Goal: Task Accomplishment & Management: Manage account settings

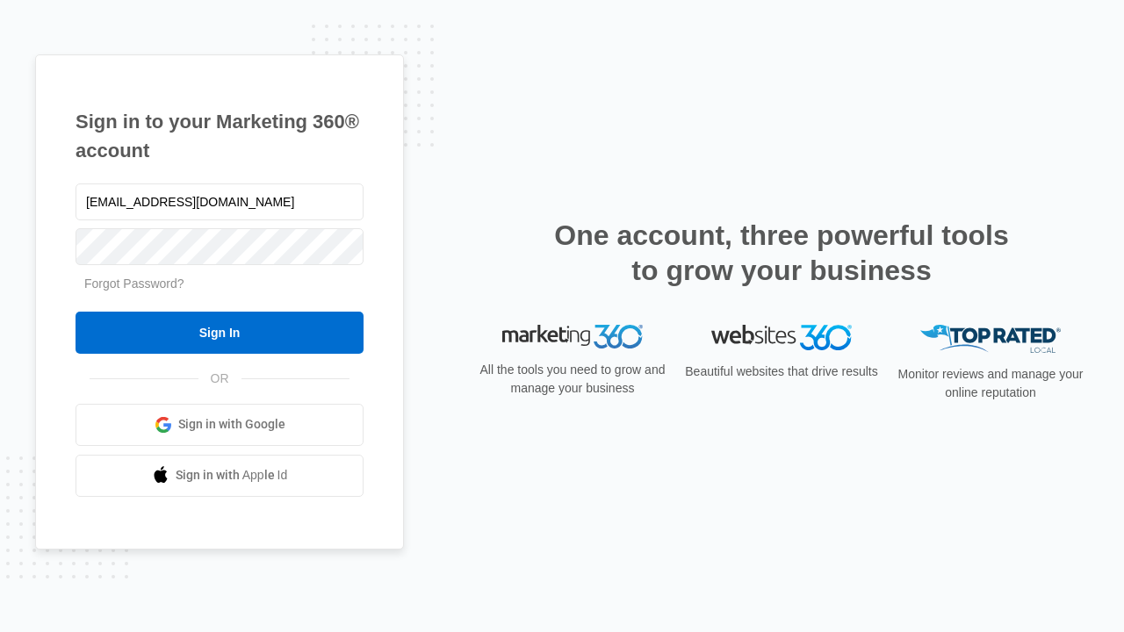
type input "dankie614@gmail.com"
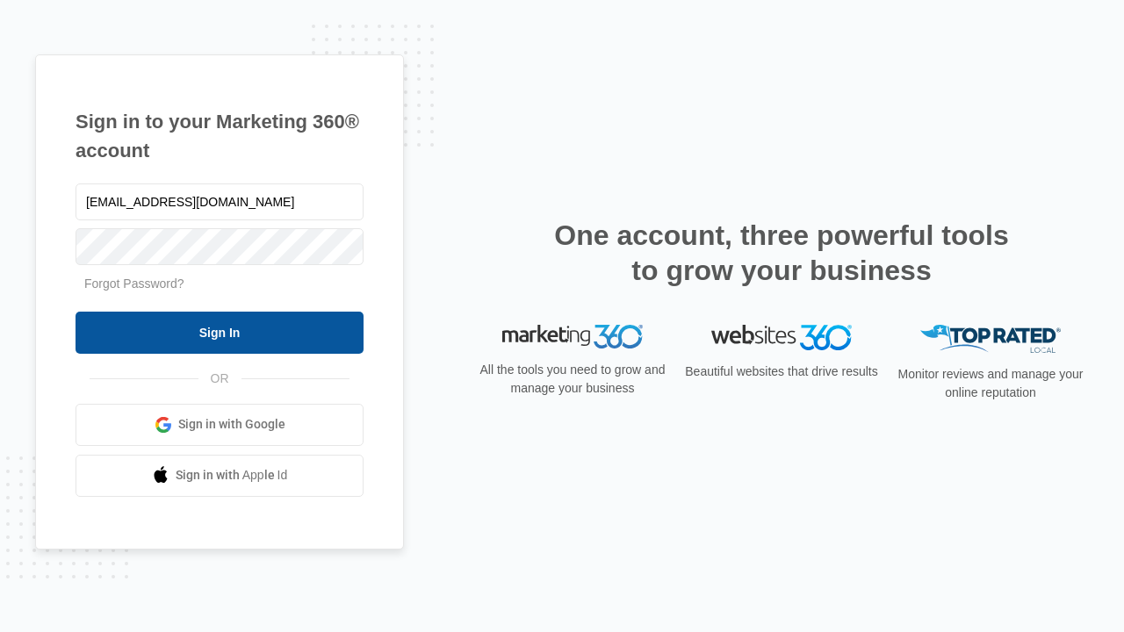
click at [219, 332] on input "Sign In" at bounding box center [219, 333] width 288 height 42
